Goal: Find specific page/section: Find specific page/section

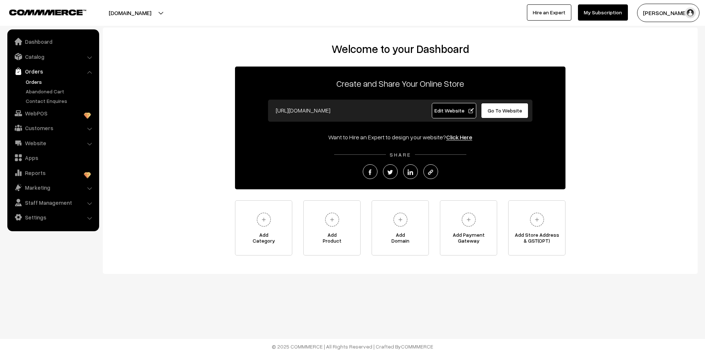
click at [40, 82] on link "Orders" at bounding box center [60, 82] width 73 height 8
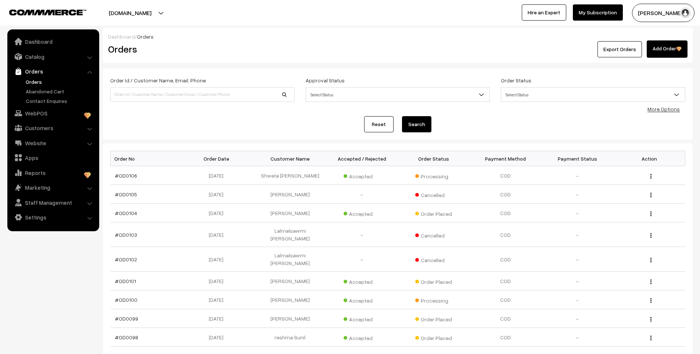
click at [42, 94] on link "Abandoned Cart" at bounding box center [60, 91] width 73 height 8
